Goal: Task Accomplishment & Management: Manage account settings

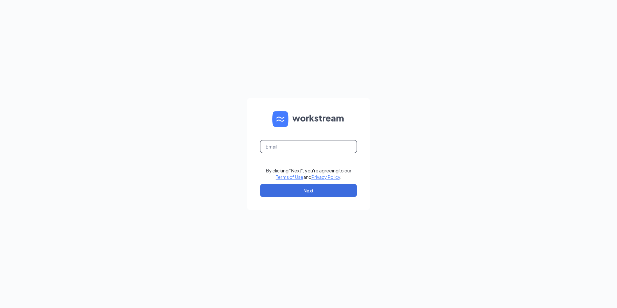
click at [294, 147] on input "text" at bounding box center [308, 146] width 97 height 13
type input "[EMAIL_ADDRESS][DEMOGRAPHIC_DATA][DOMAIN_NAME]"
click at [295, 192] on button "Next" at bounding box center [308, 190] width 97 height 13
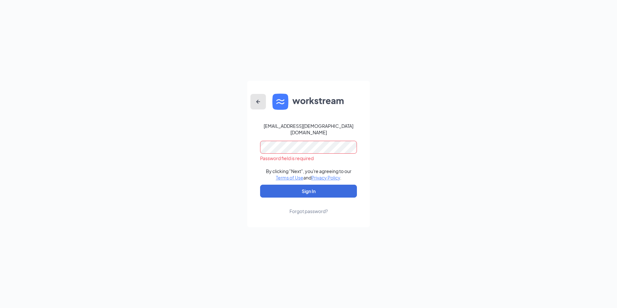
click at [258, 105] on icon "ArrowLeftNew" at bounding box center [258, 102] width 8 height 8
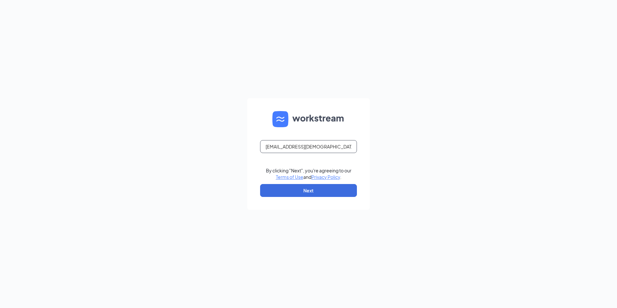
drag, startPoint x: 326, startPoint y: 150, endPoint x: 243, endPoint y: 145, distance: 83.3
click at [243, 146] on div "[EMAIL_ADDRESS][DEMOGRAPHIC_DATA][DOMAIN_NAME] By clicking "Next", you're agree…" at bounding box center [308, 154] width 617 height 308
type input "E"
type input "[PERSON_NAME][EMAIL_ADDRESS][PERSON_NAME][DOMAIN_NAME]"
click at [323, 191] on button "Next" at bounding box center [308, 190] width 97 height 13
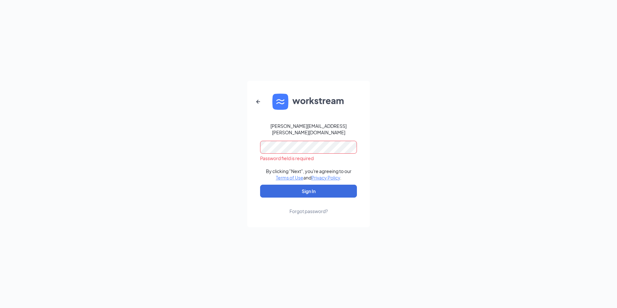
click at [260, 184] on button "Sign In" at bounding box center [308, 190] width 97 height 13
